Goal: Check status: Check status

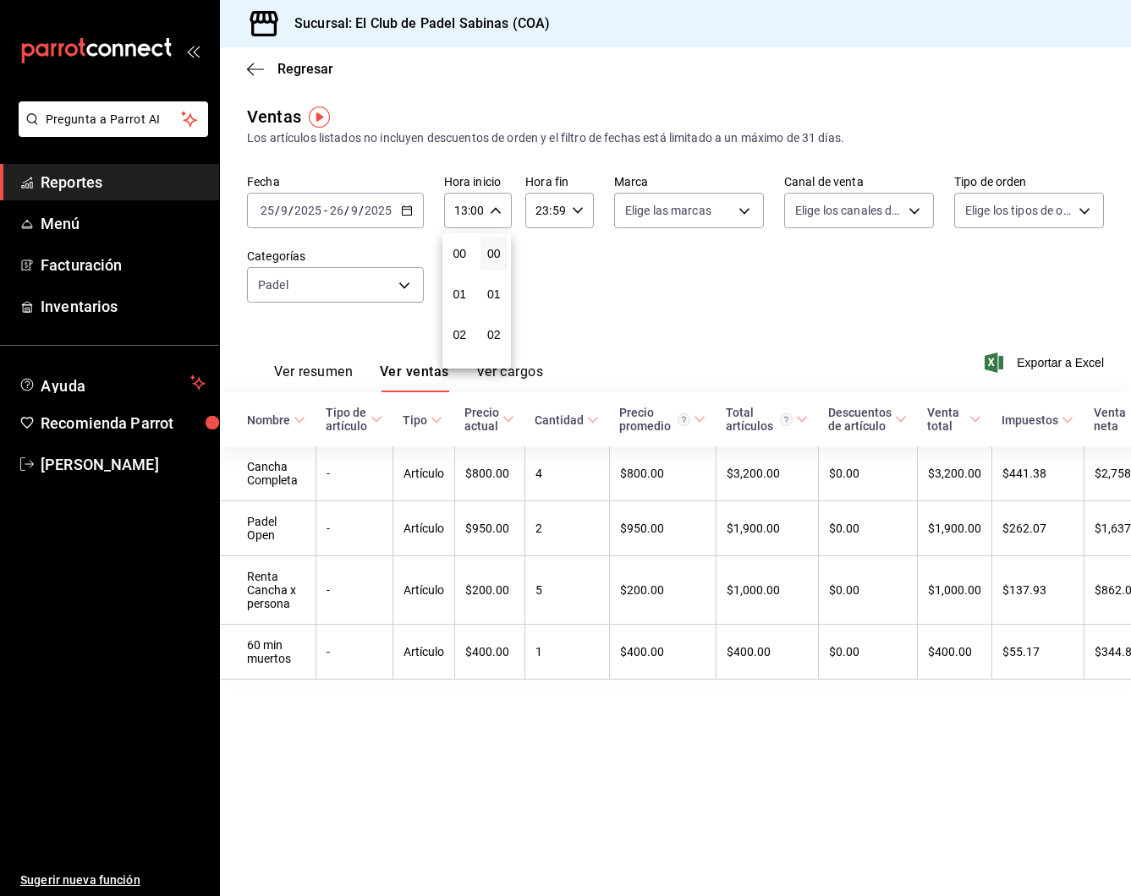
scroll to position [499, 0]
click at [246, 74] on div at bounding box center [565, 448] width 1131 height 896
click at [257, 64] on icon "button" at bounding box center [255, 69] width 17 height 15
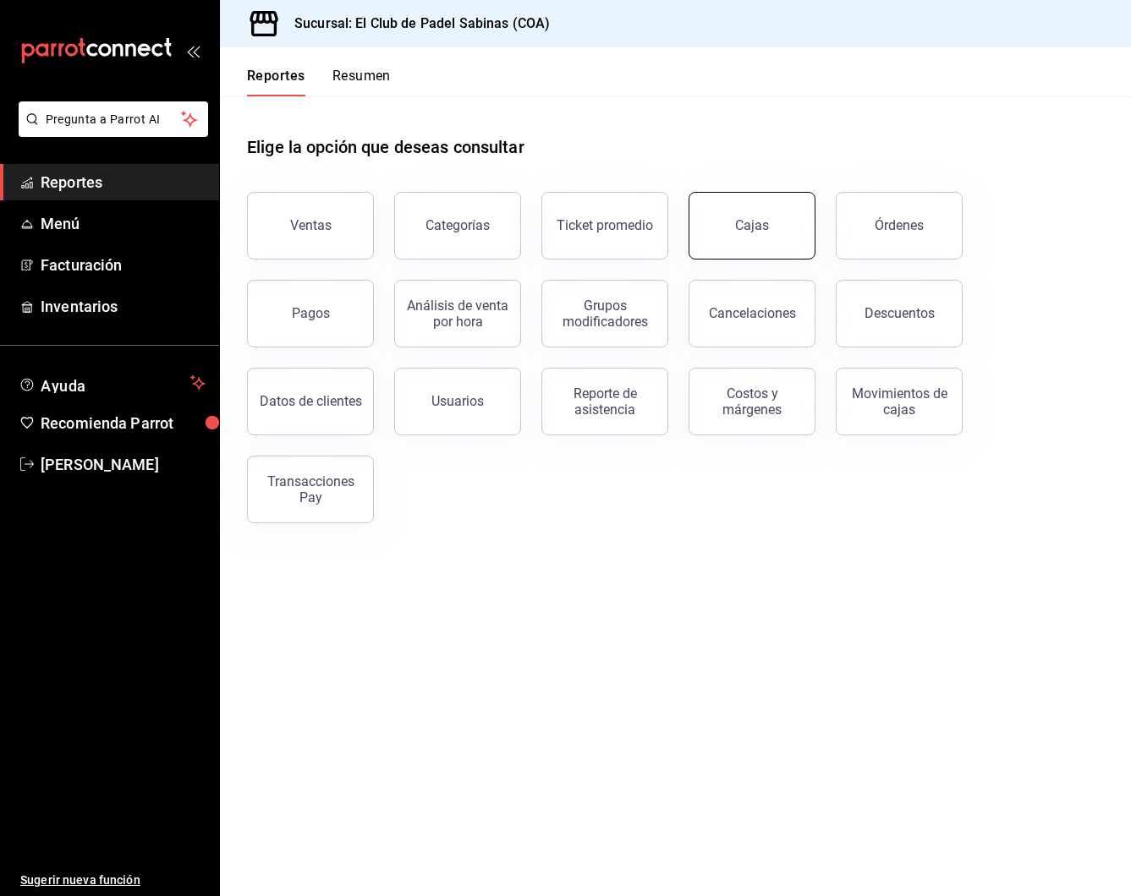
click at [760, 224] on div "Cajas" at bounding box center [752, 226] width 35 height 20
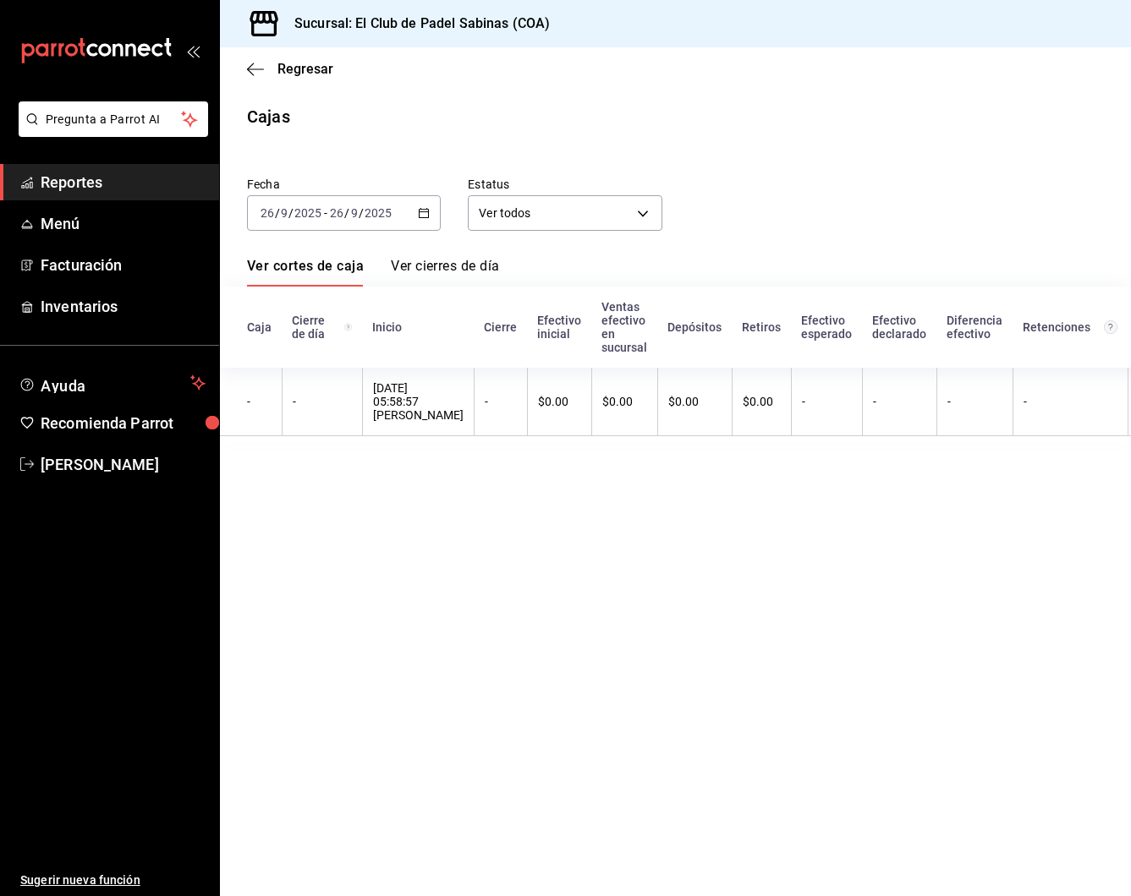
click at [425, 219] on div "[DATE] [DATE] - [DATE] [DATE]" at bounding box center [344, 213] width 194 height 36
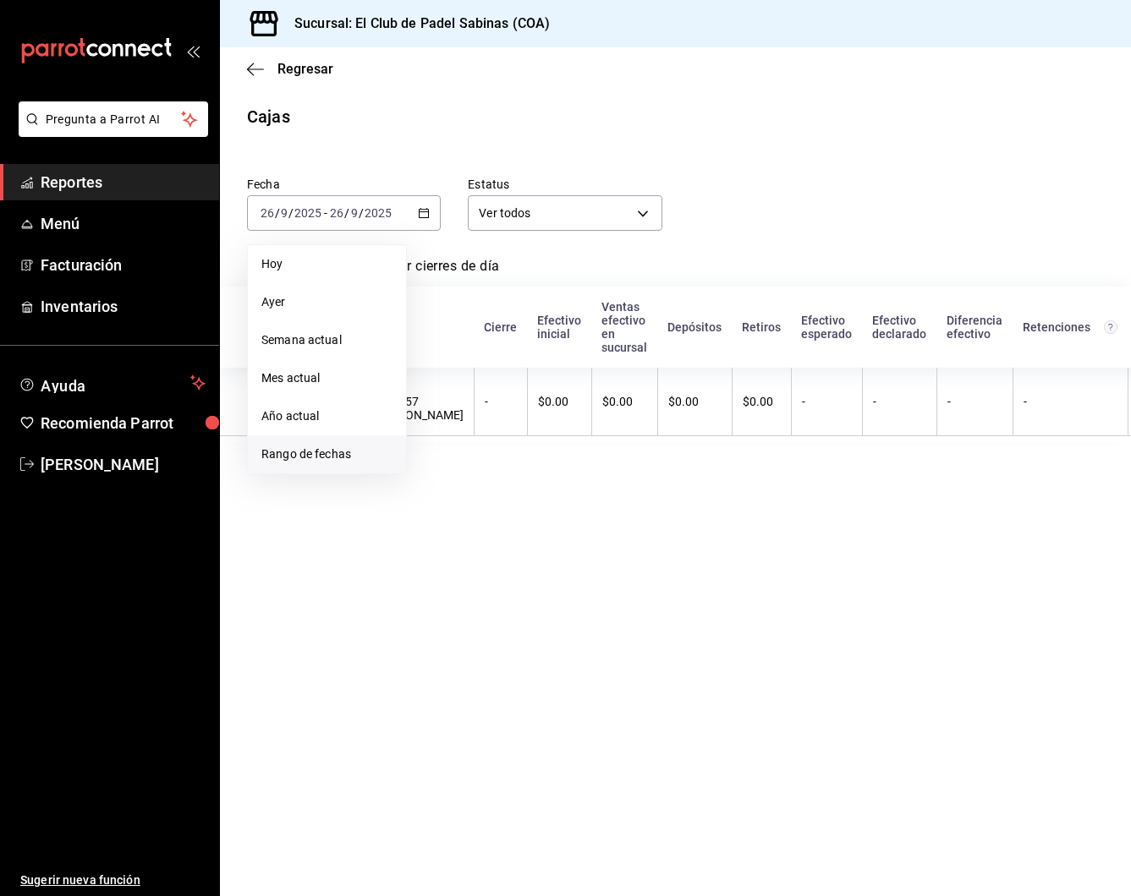
click at [356, 454] on span "Rango de fechas" at bounding box center [326, 455] width 131 height 18
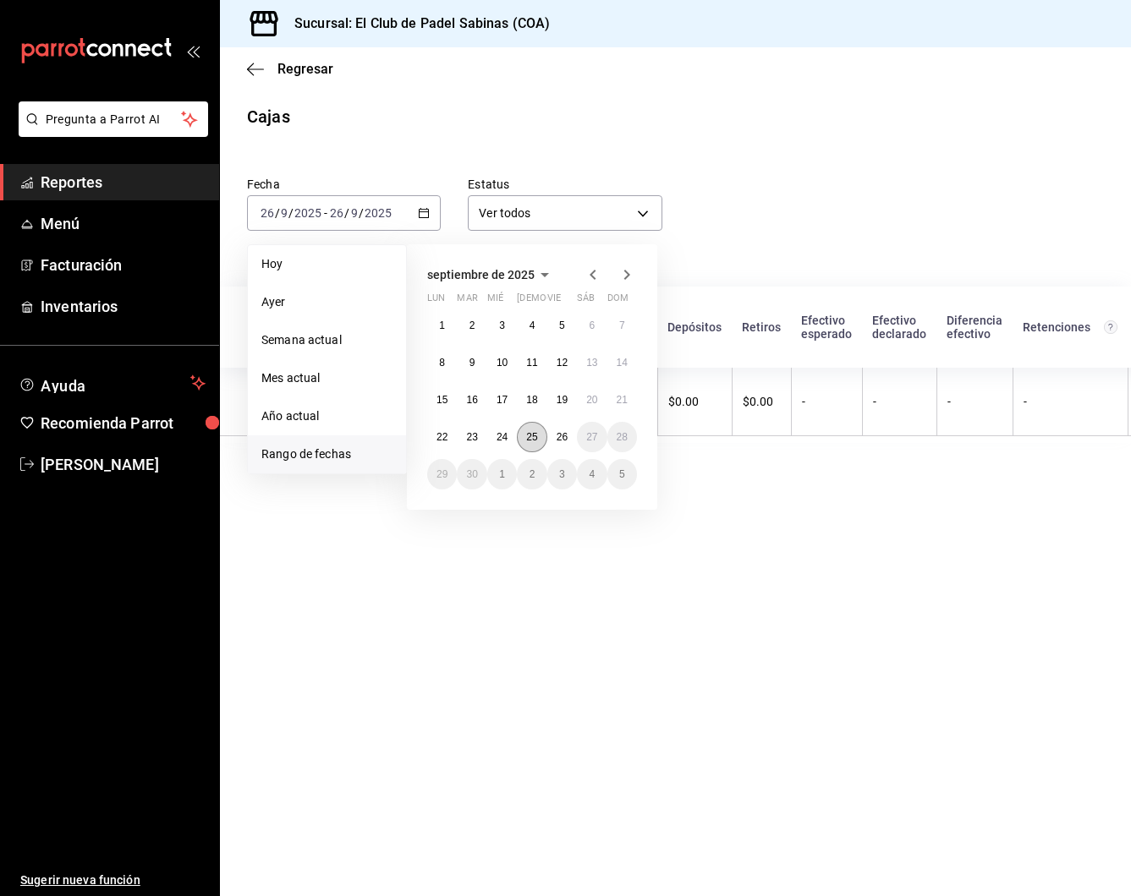
click at [541, 439] on button "25" at bounding box center [532, 437] width 30 height 30
click at [555, 437] on button "26" at bounding box center [562, 437] width 30 height 30
